Goal: Transaction & Acquisition: Purchase product/service

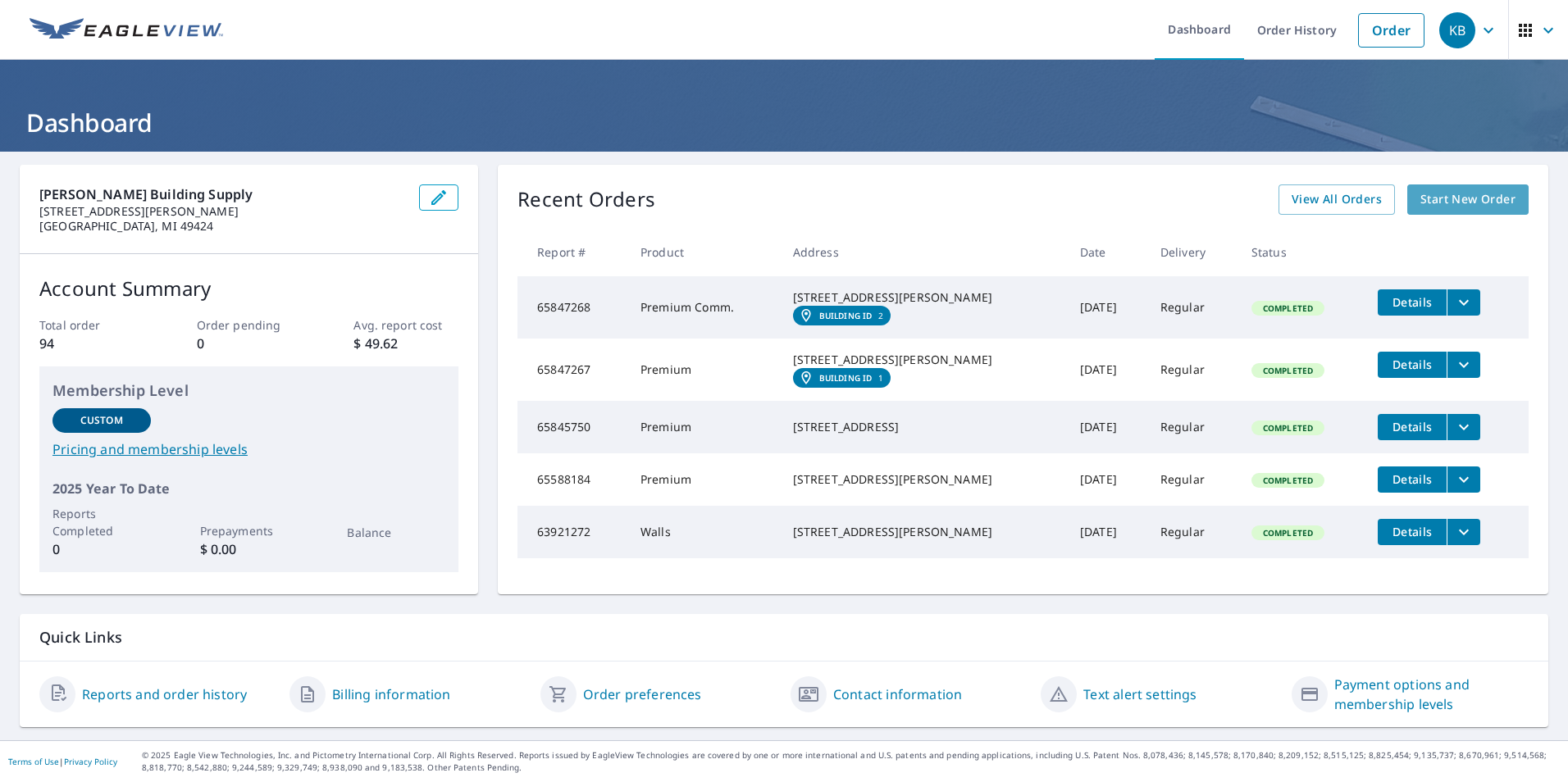
click at [1437, 201] on span "Start New Order" at bounding box center [1468, 199] width 95 height 20
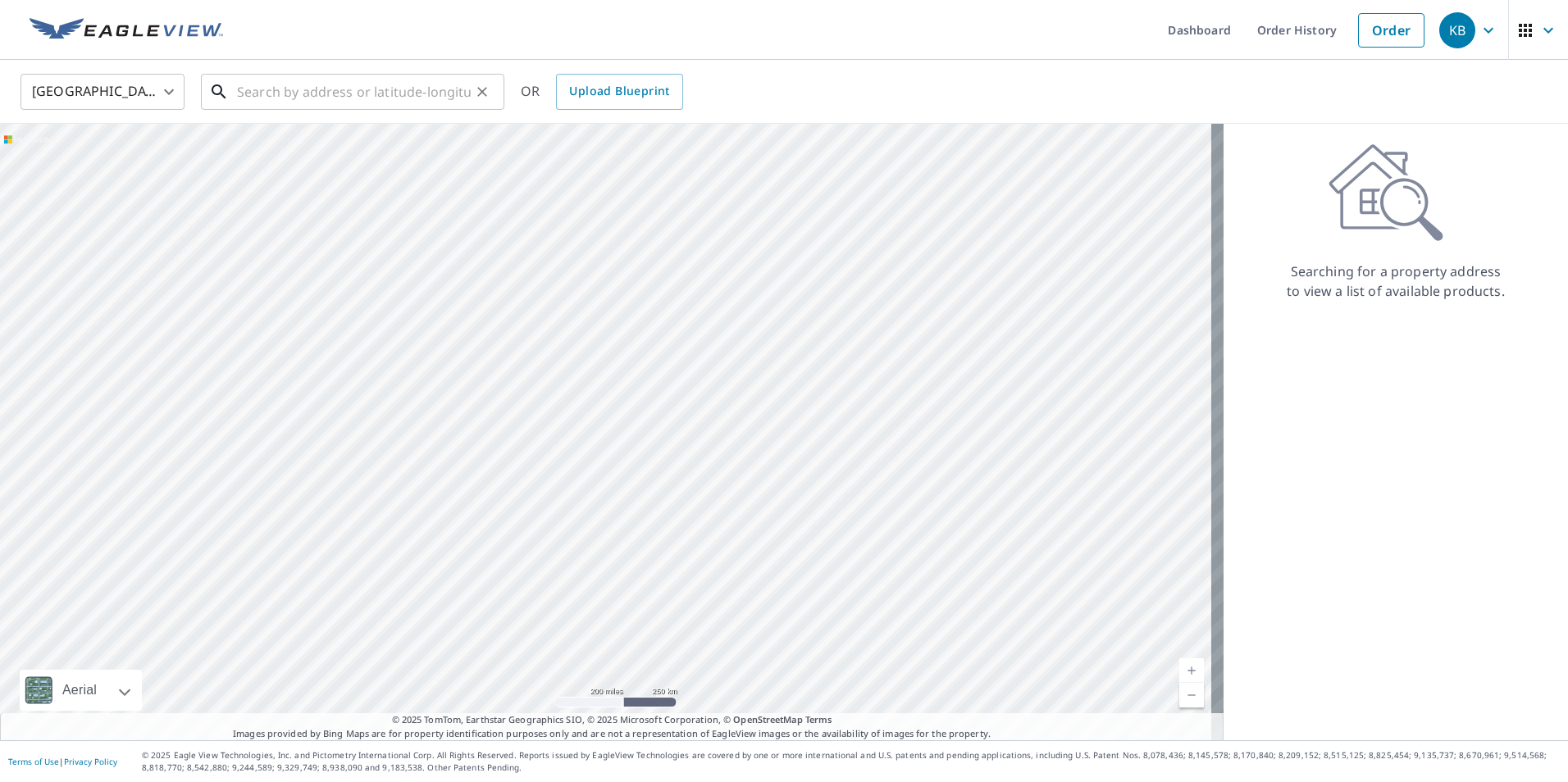
click at [294, 98] on input "text" at bounding box center [354, 92] width 233 height 46
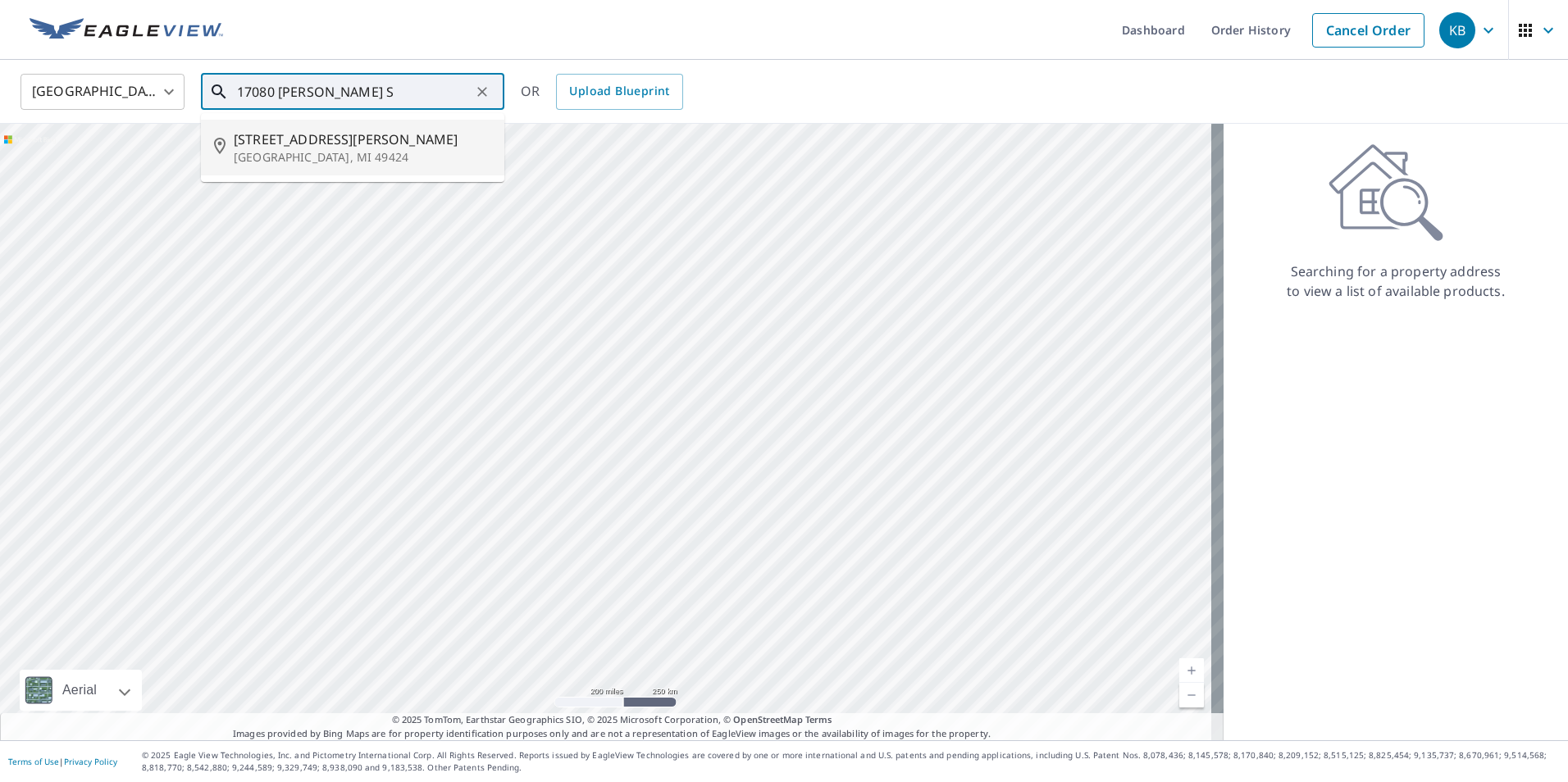
click at [290, 151] on p "[GEOGRAPHIC_DATA], MI 49424" at bounding box center [362, 157] width 257 height 16
type input "[STREET_ADDRESS][PERSON_NAME]"
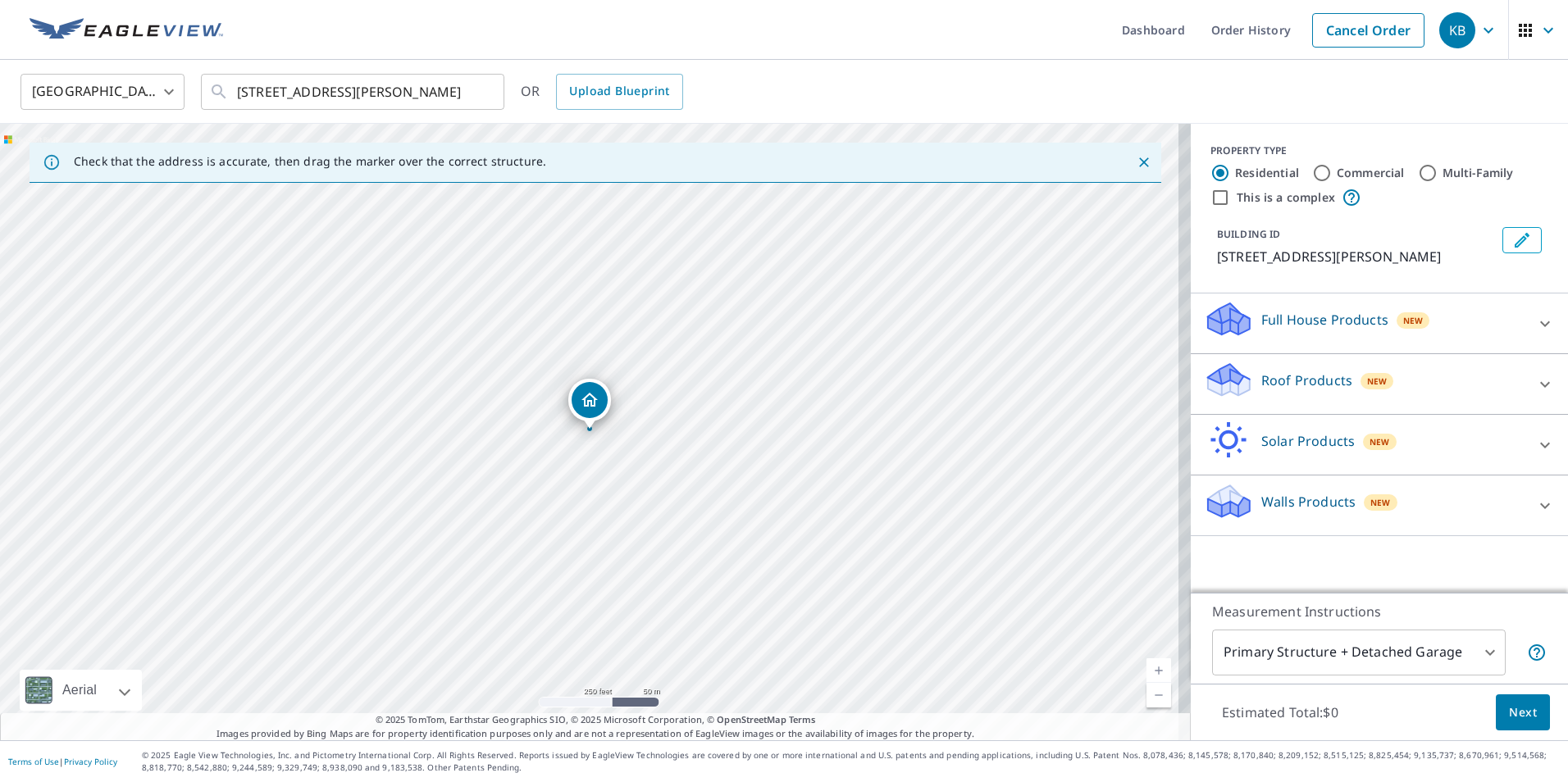
click at [1277, 377] on p "Roof Products" at bounding box center [1306, 380] width 91 height 20
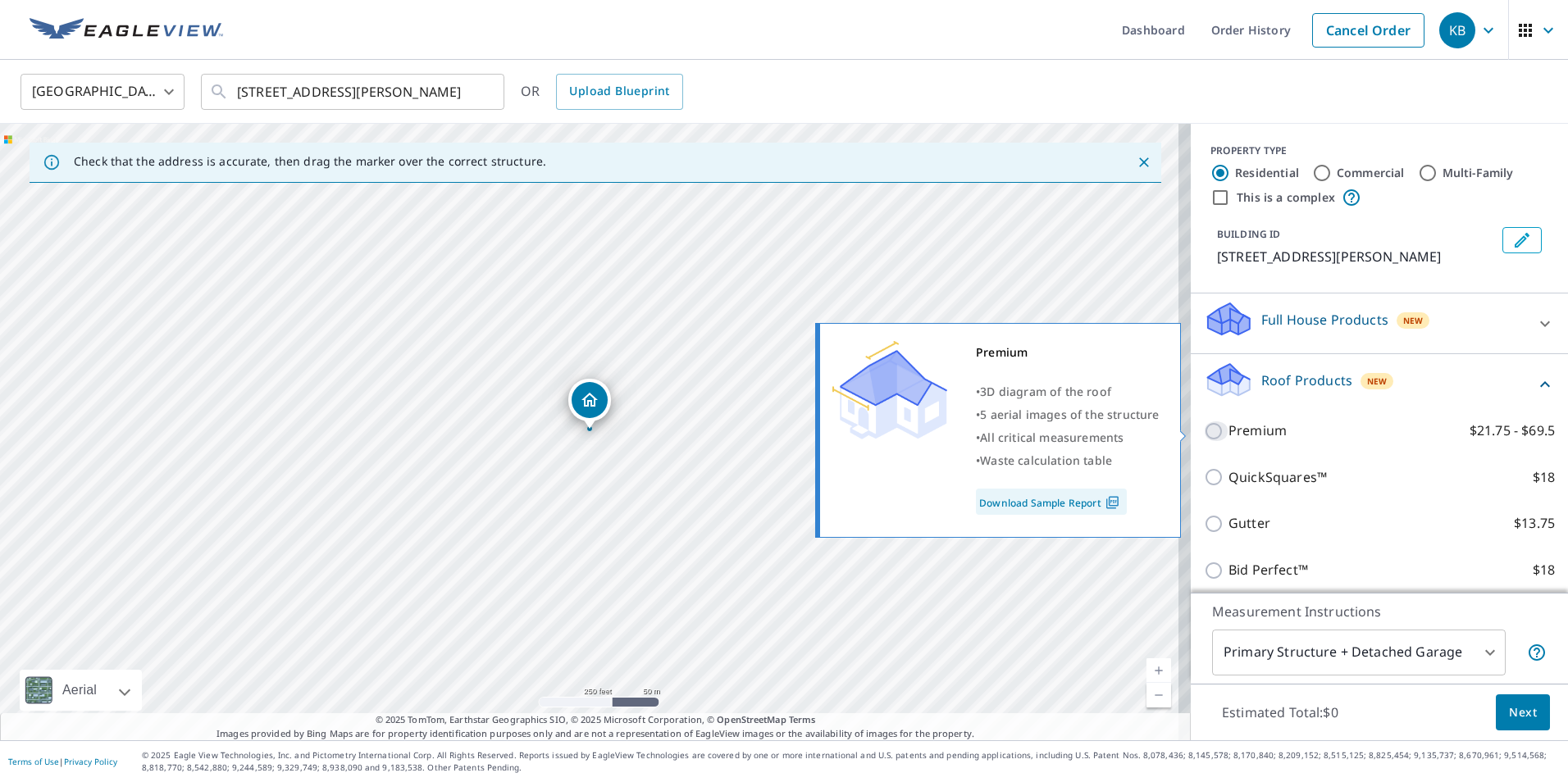
click at [1204, 431] on input "Premium $21.75 - $69.5" at bounding box center [1216, 431] width 25 height 20
checkbox input "true"
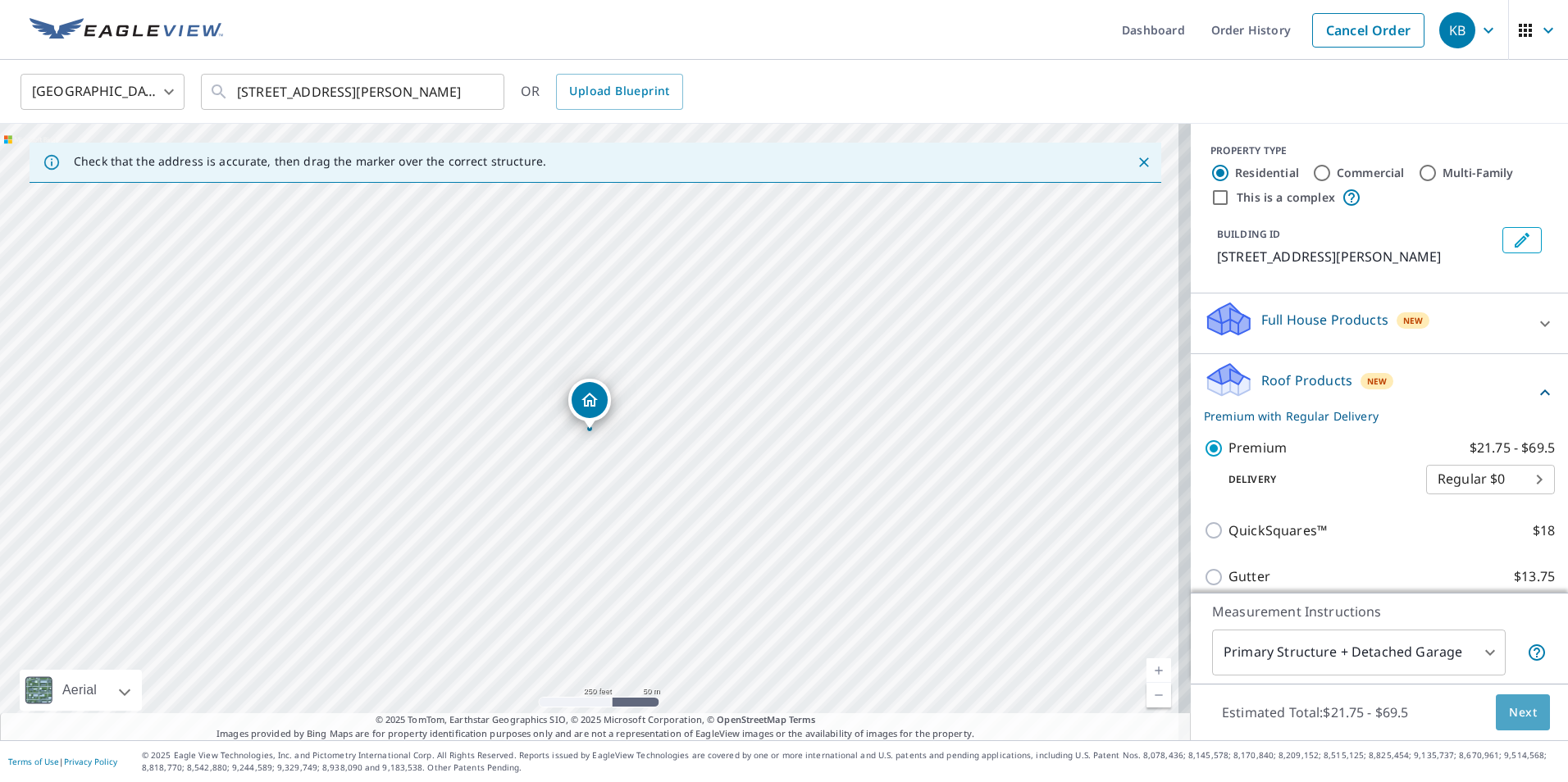
click at [1511, 712] on span "Next" at bounding box center [1523, 713] width 28 height 20
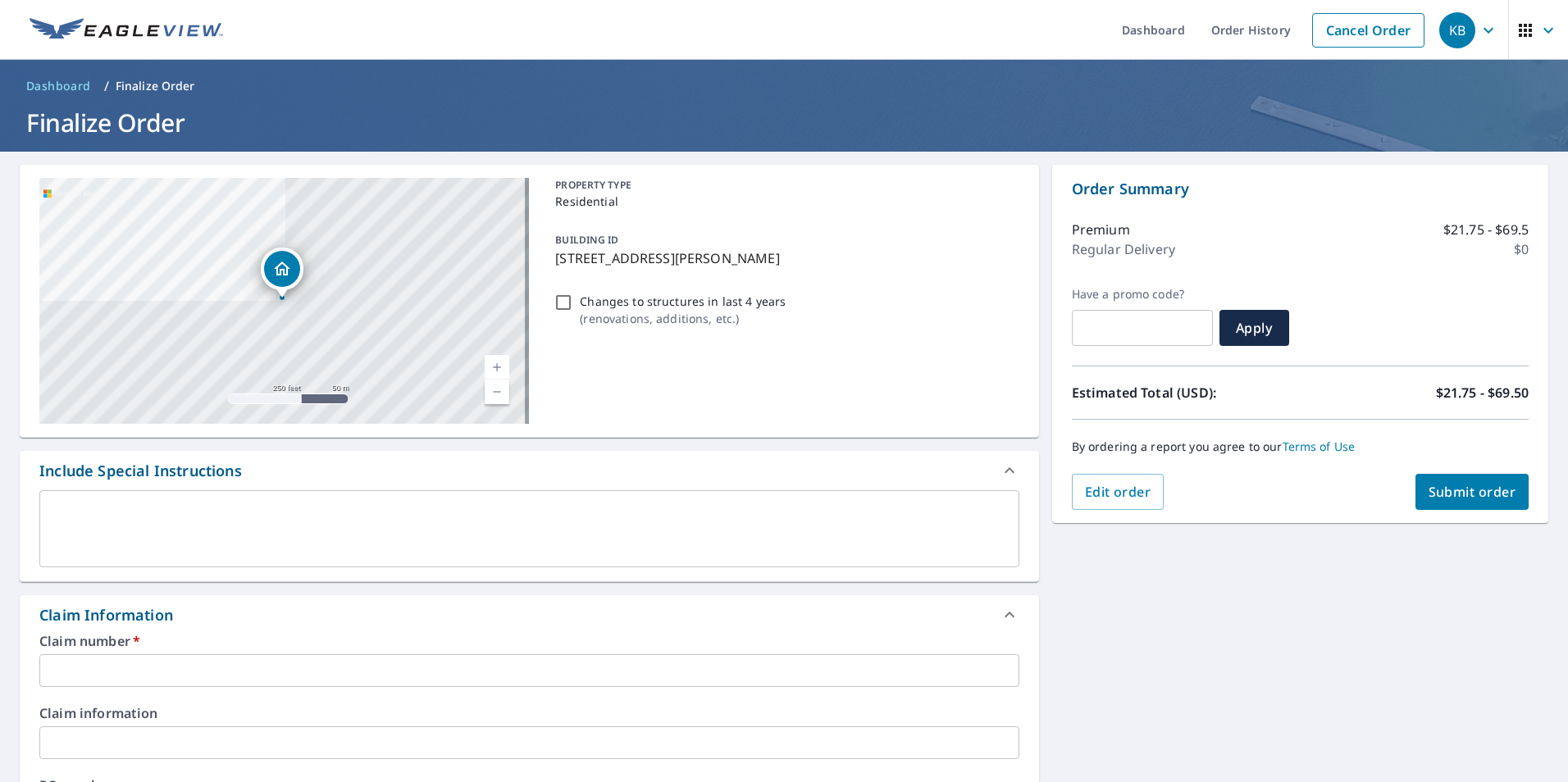
click at [190, 668] on input "text" at bounding box center [529, 670] width 980 height 33
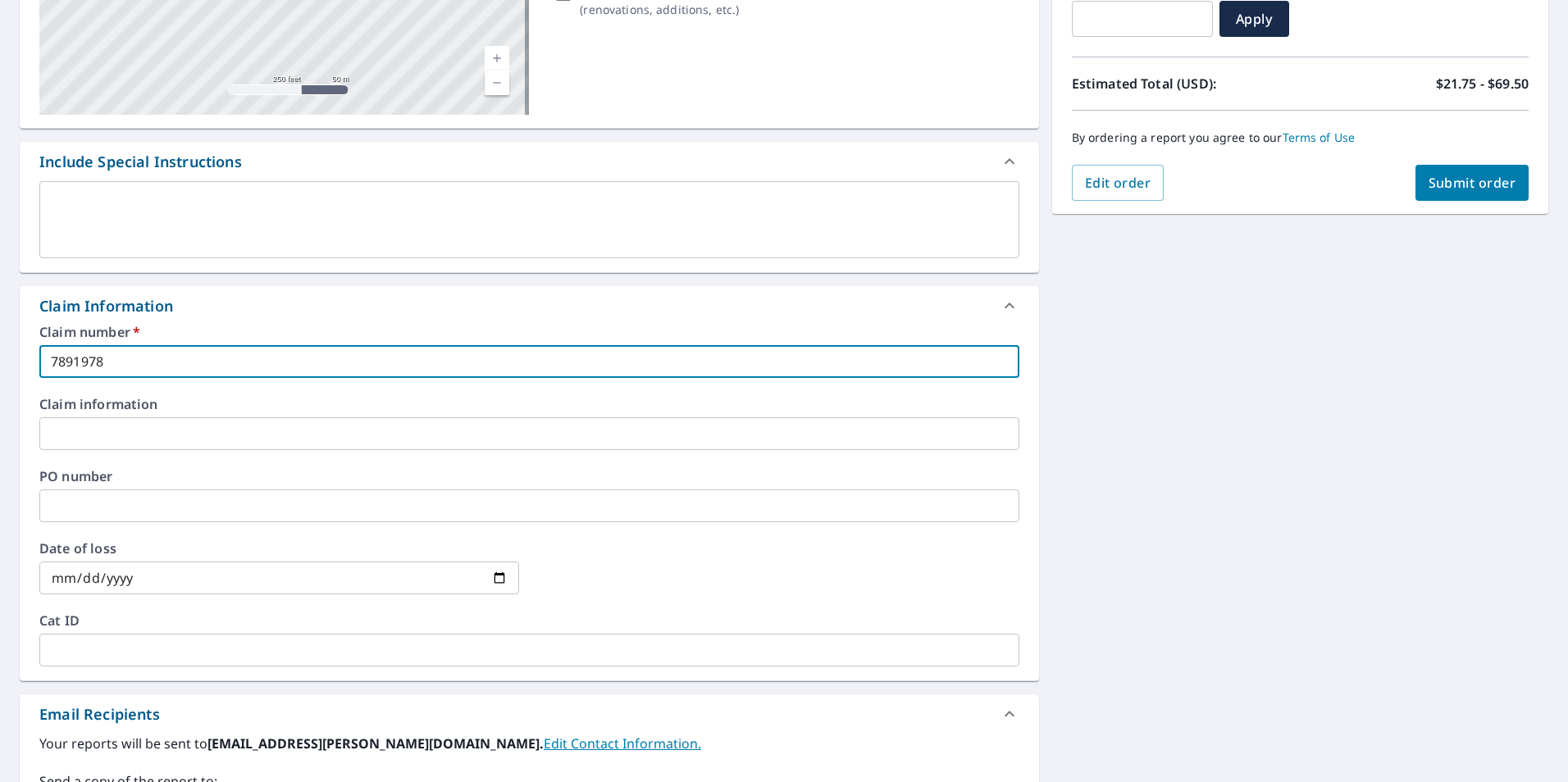
scroll to position [360, 0]
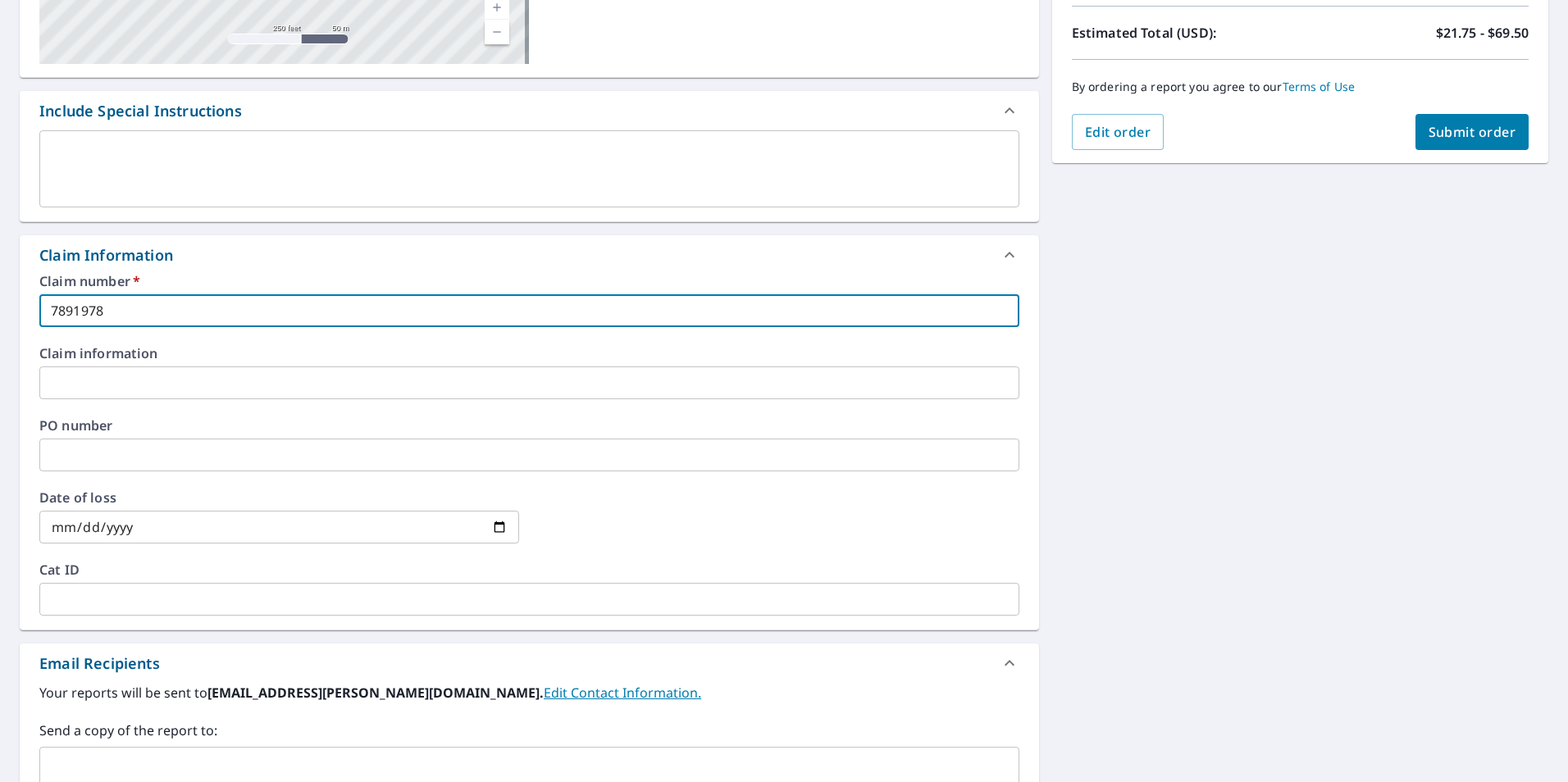
type input "7891978"
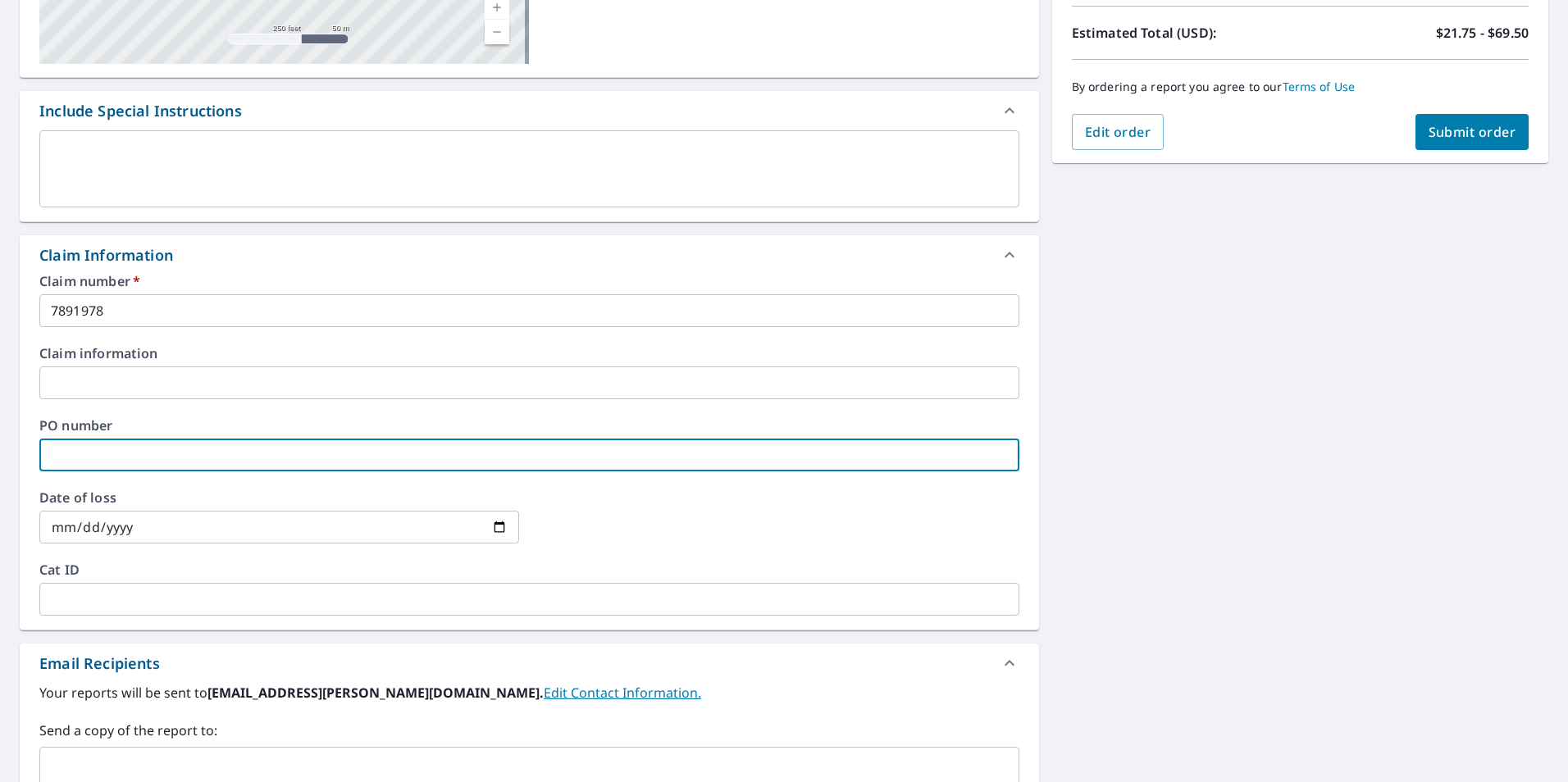
click at [126, 459] on input "text" at bounding box center [529, 455] width 980 height 33
type input "7891978"
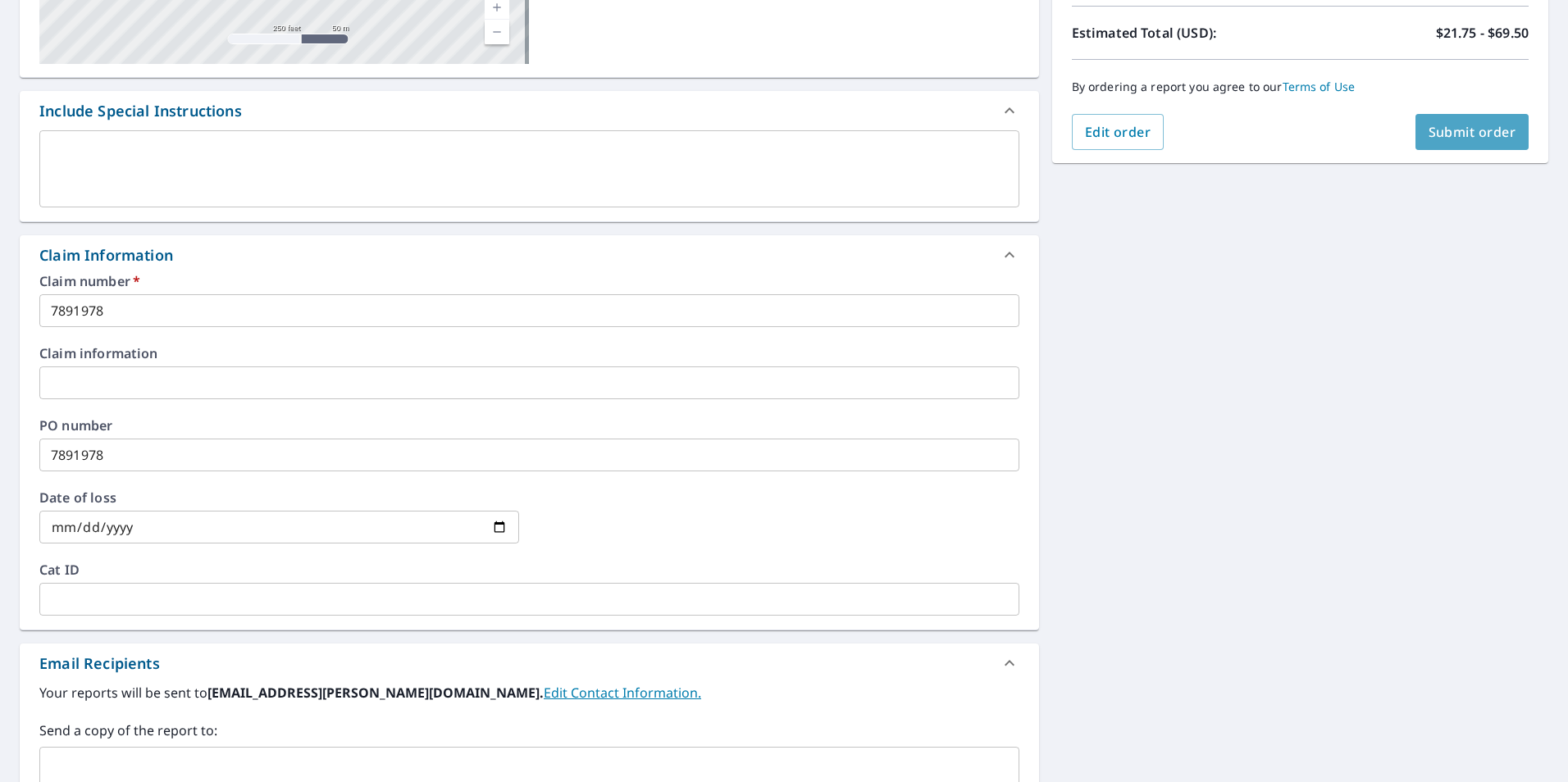
click at [1431, 140] on span "Submit order" at bounding box center [1473, 131] width 88 height 18
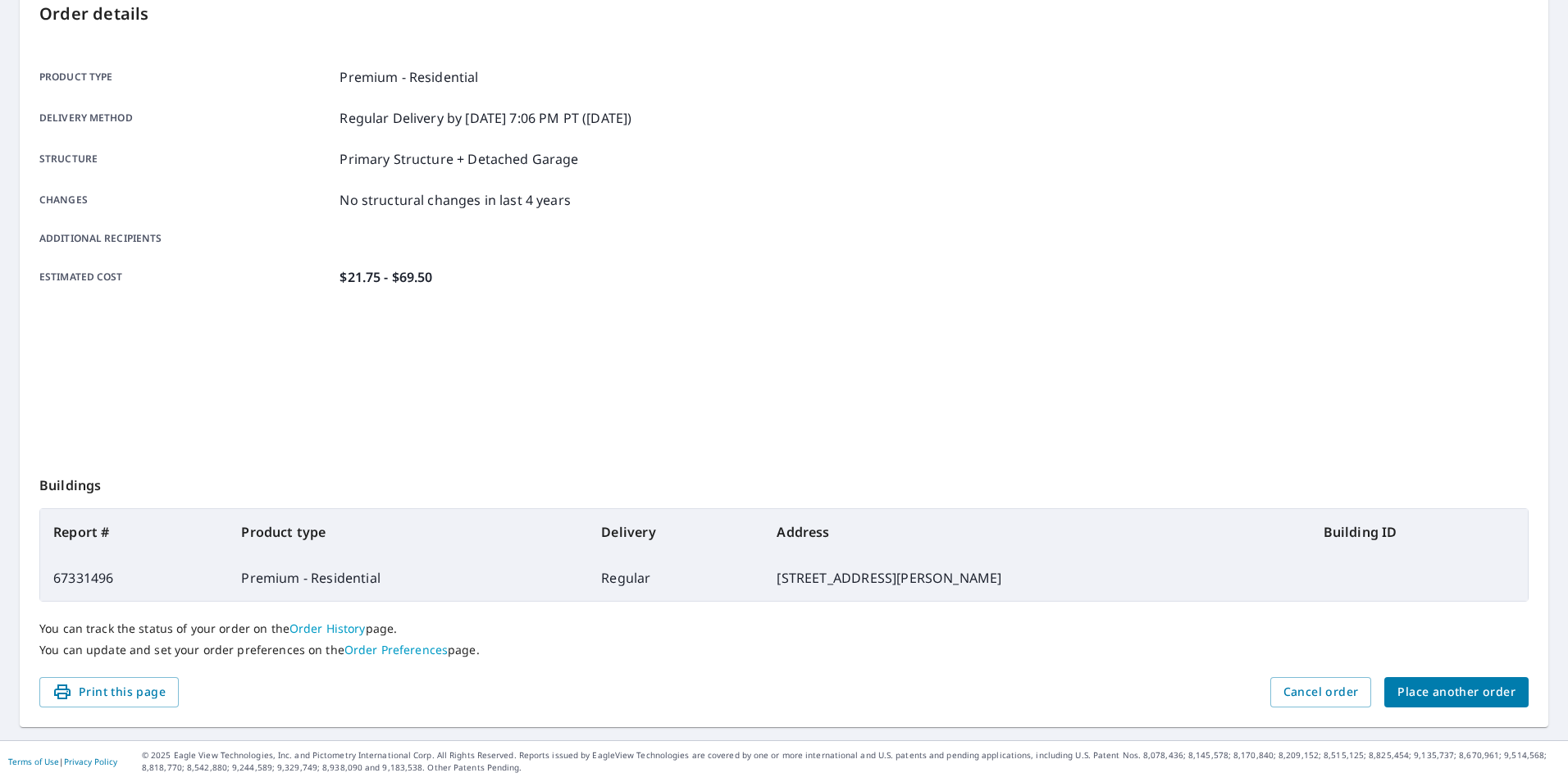
scroll to position [183, 0]
